Goal: Task Accomplishment & Management: Manage account settings

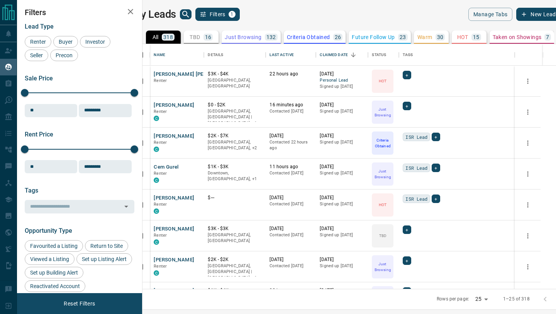
scroll to position [244, 410]
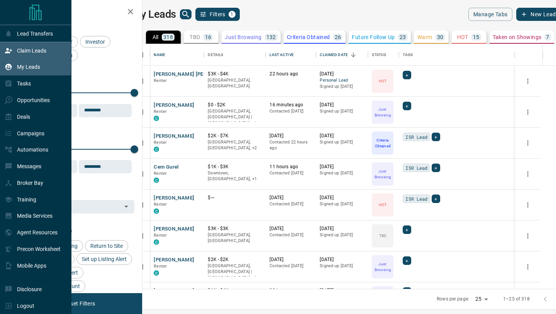
click at [21, 53] on p "Claim Leads" at bounding box center [31, 50] width 29 height 6
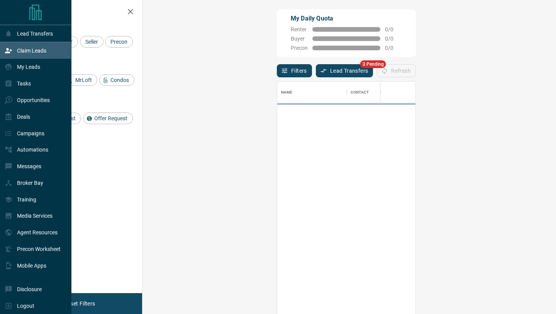
scroll to position [238, 397]
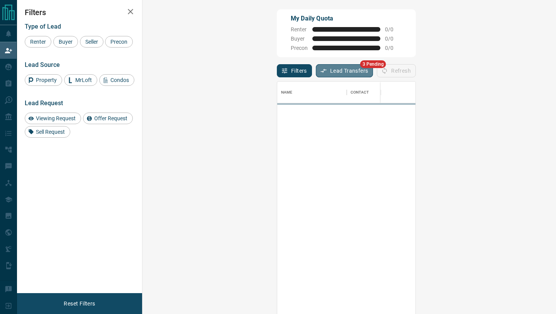
click at [316, 76] on button "Lead Transfers" at bounding box center [345, 70] width 58 height 13
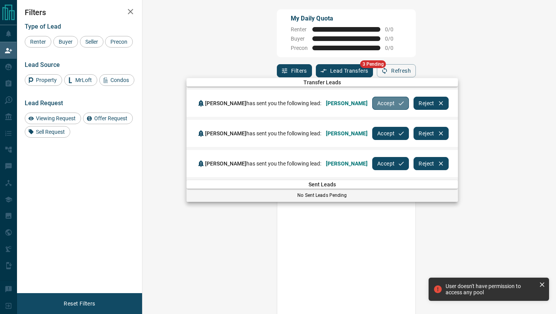
click at [409, 100] on button "Accept" at bounding box center [390, 103] width 37 height 13
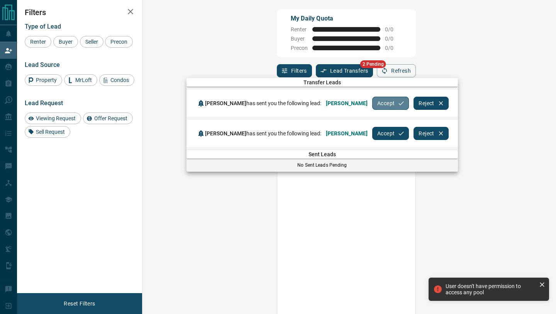
click at [409, 100] on button "Accept" at bounding box center [390, 103] width 37 height 13
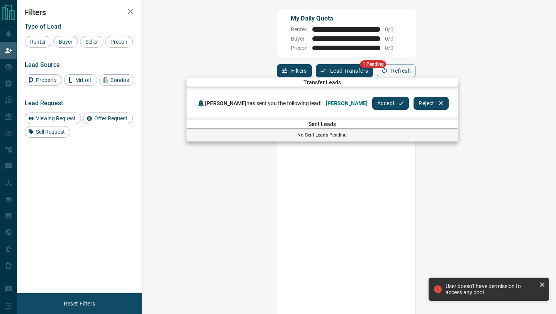
click at [415, 100] on button "Reject" at bounding box center [431, 103] width 35 height 13
